Goal: Task Accomplishment & Management: Use online tool/utility

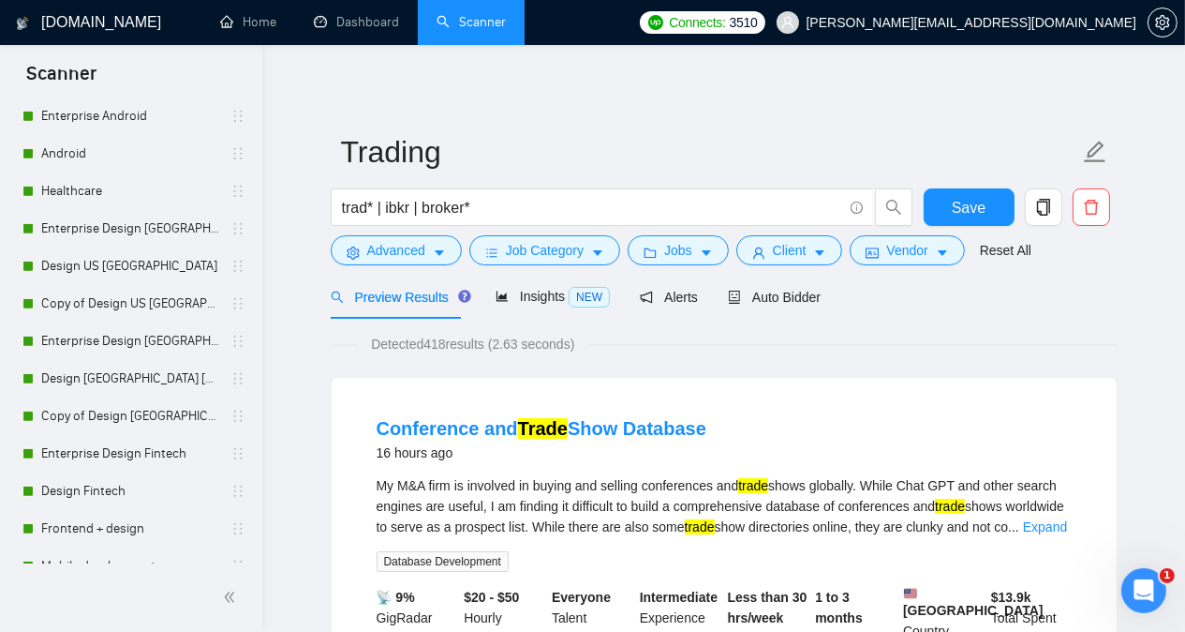
scroll to position [1484, 0]
click at [93, 261] on link "Design US [GEOGRAPHIC_DATA]" at bounding box center [130, 263] width 178 height 37
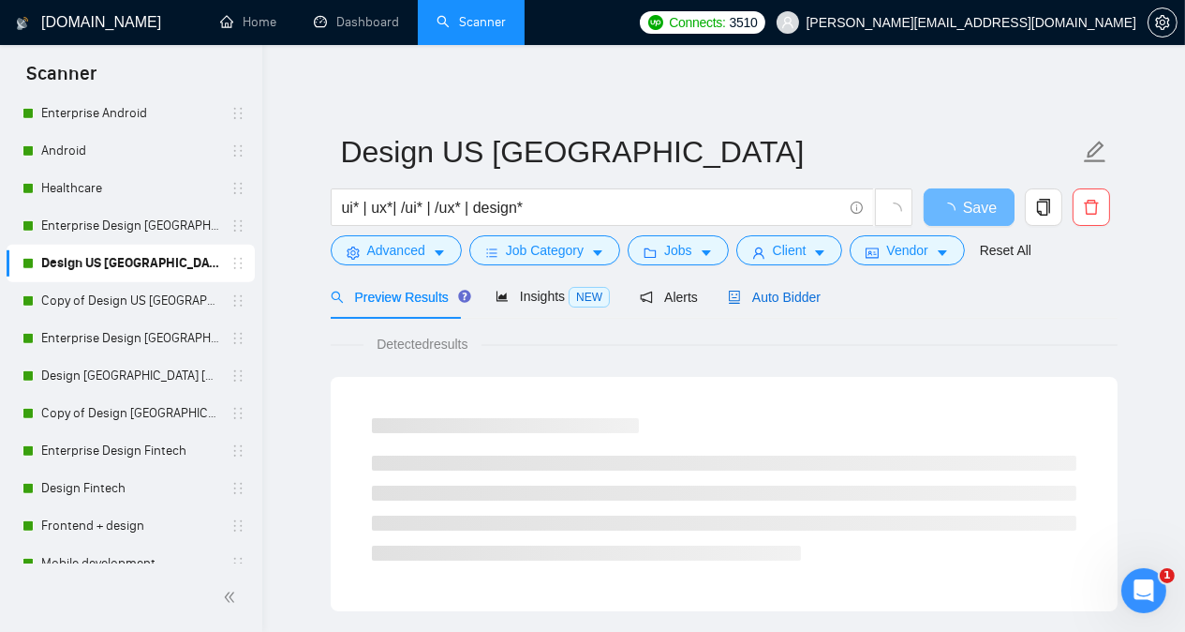
click at [761, 301] on span "Auto Bidder" at bounding box center [774, 297] width 93 height 15
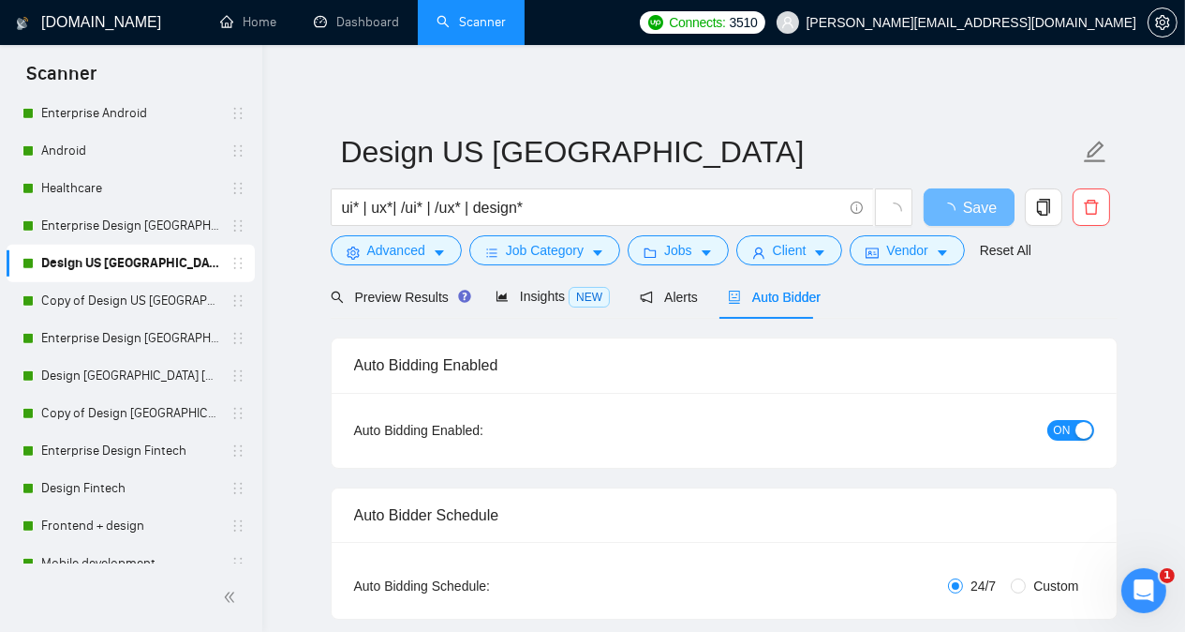
radio input "false"
radio input "true"
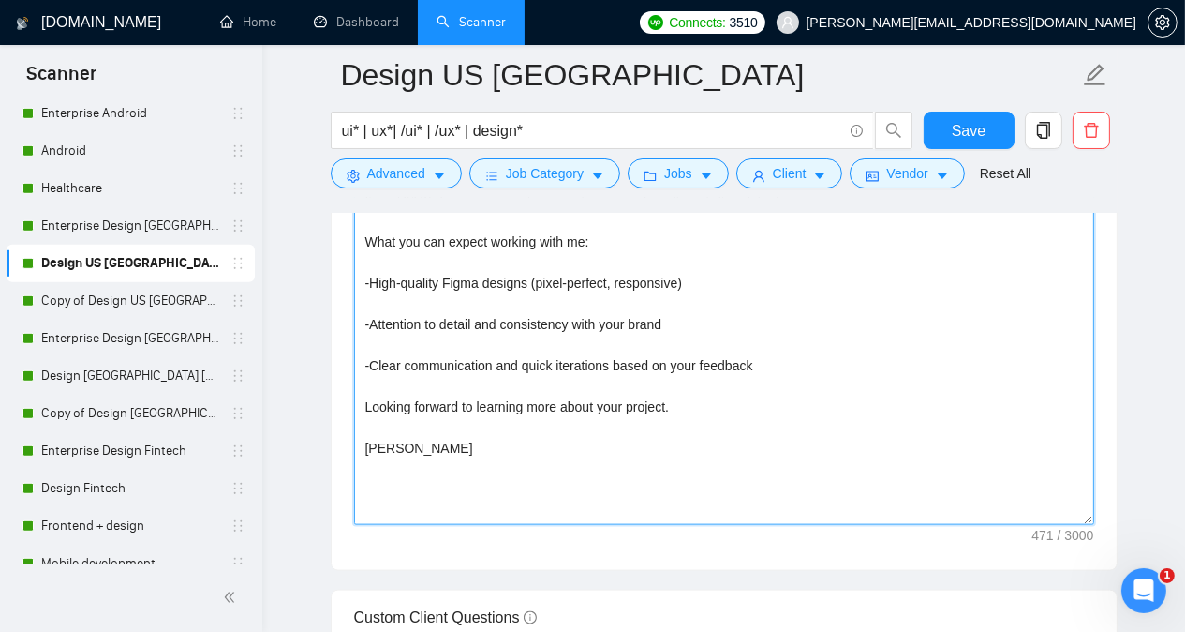
scroll to position [2622, 0]
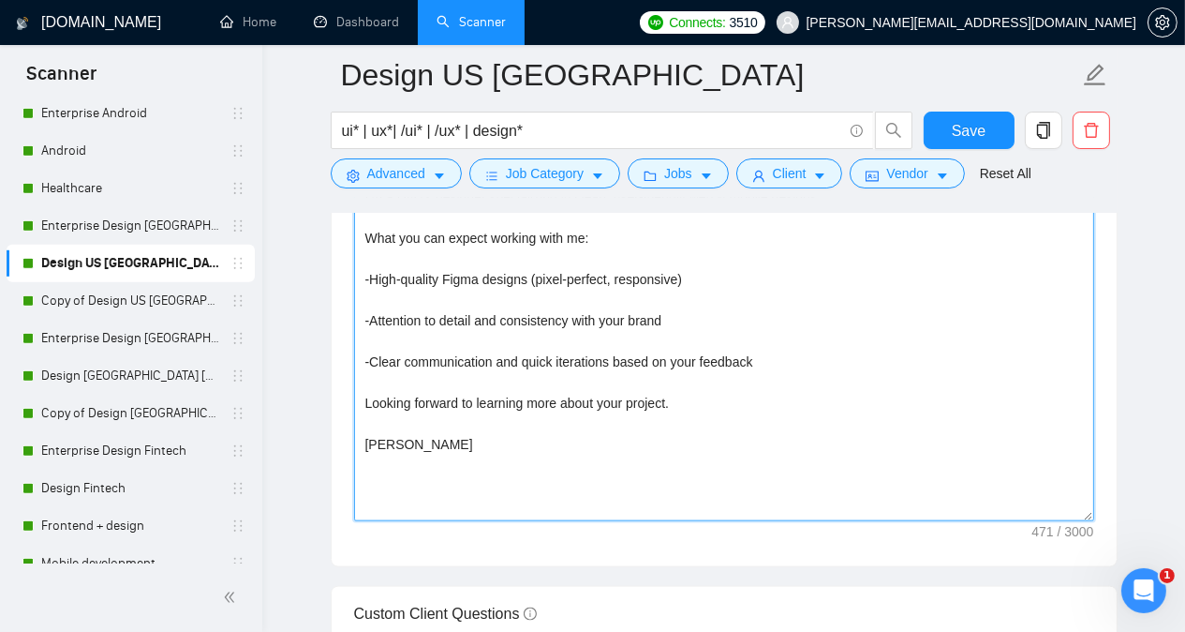
drag, startPoint x: 365, startPoint y: 242, endPoint x: 398, endPoint y: 398, distance: 159.9
click at [398, 398] on textarea "Hi [Client Name], Your users deserve a design they’ll LOVE to use. And that’s e…" at bounding box center [724, 310] width 740 height 422
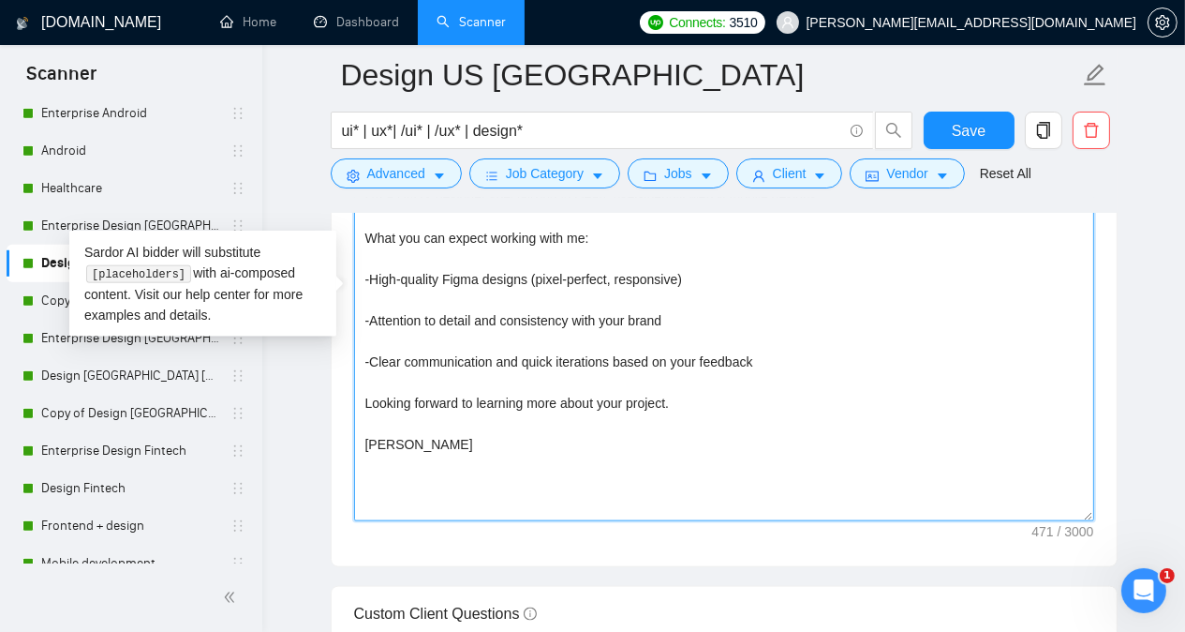
click at [529, 320] on textarea "Hi [Client Name], Your users deserve a design they’ll LOVE to use. And that’s e…" at bounding box center [724, 310] width 740 height 422
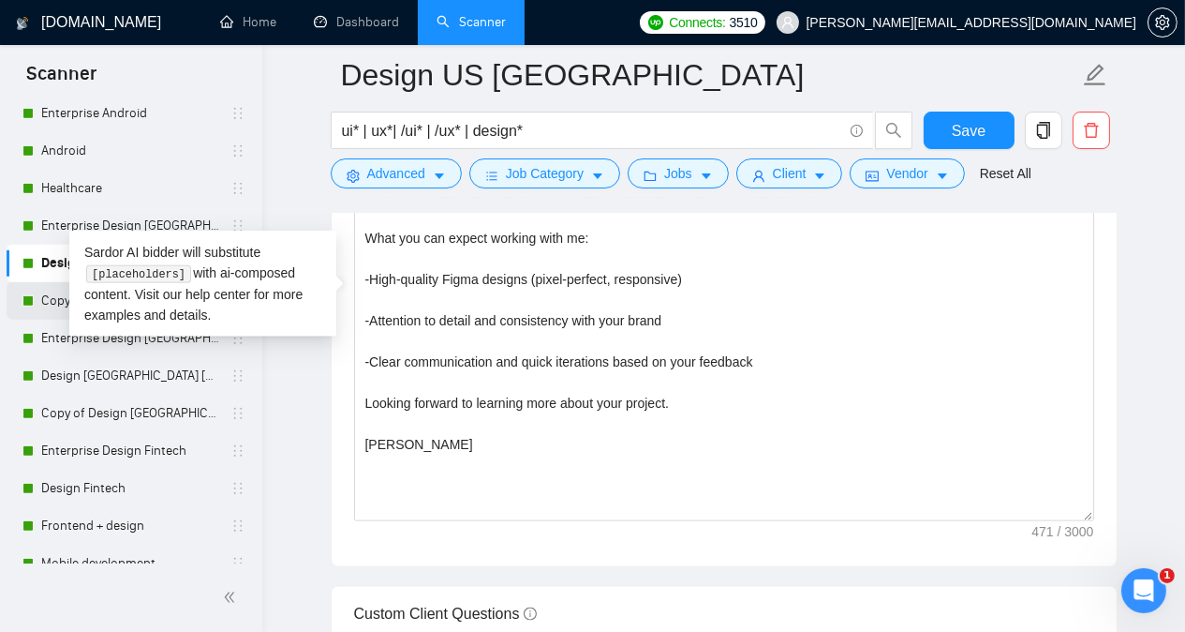
click at [51, 302] on link "Copy of Design US [GEOGRAPHIC_DATA]" at bounding box center [130, 300] width 178 height 37
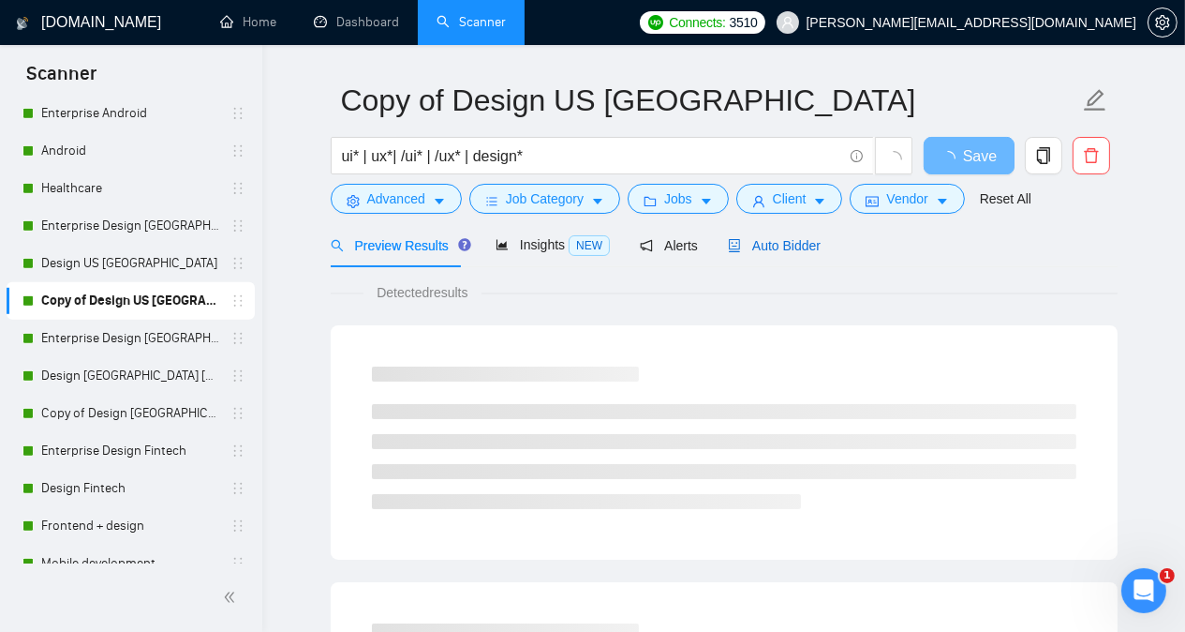
click at [764, 245] on span "Auto Bidder" at bounding box center [774, 245] width 93 height 15
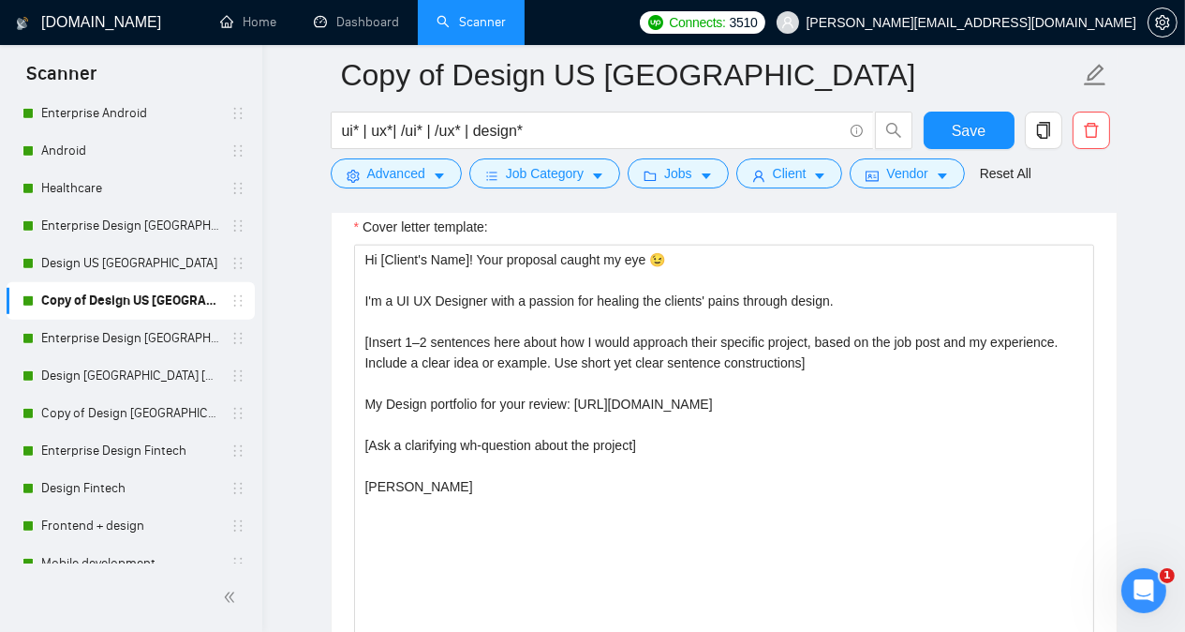
scroll to position [2482, 0]
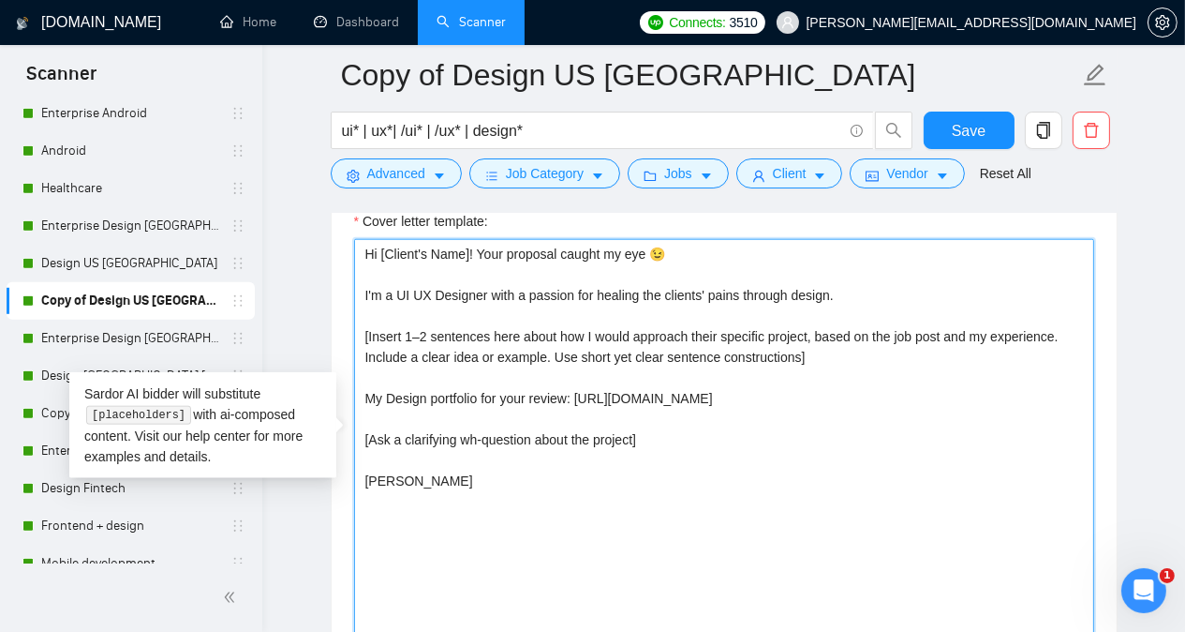
drag, startPoint x: 364, startPoint y: 242, endPoint x: 432, endPoint y: 466, distance: 233.9
click at [432, 466] on textarea "Hi [Client's Name]! Your proposal caught my eye 😉 I'm a UI UX Designer with a p…" at bounding box center [724, 450] width 740 height 422
